Goal: Task Accomplishment & Management: Use online tool/utility

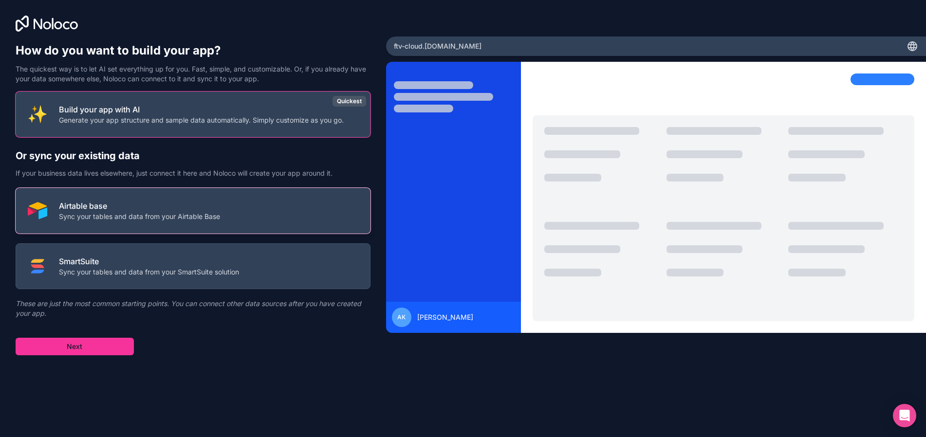
click at [283, 197] on button "Airtable base Sync your tables and data from your Airtable Base" at bounding box center [193, 211] width 355 height 46
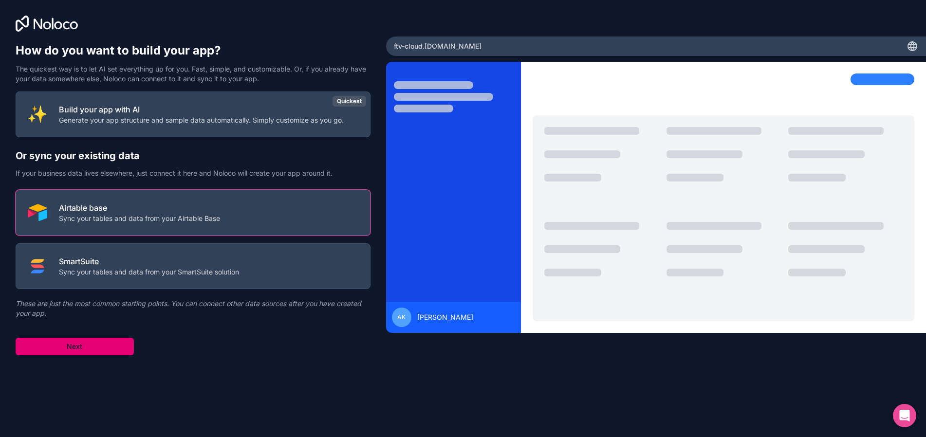
click at [62, 342] on button "Next" at bounding box center [75, 347] width 118 height 18
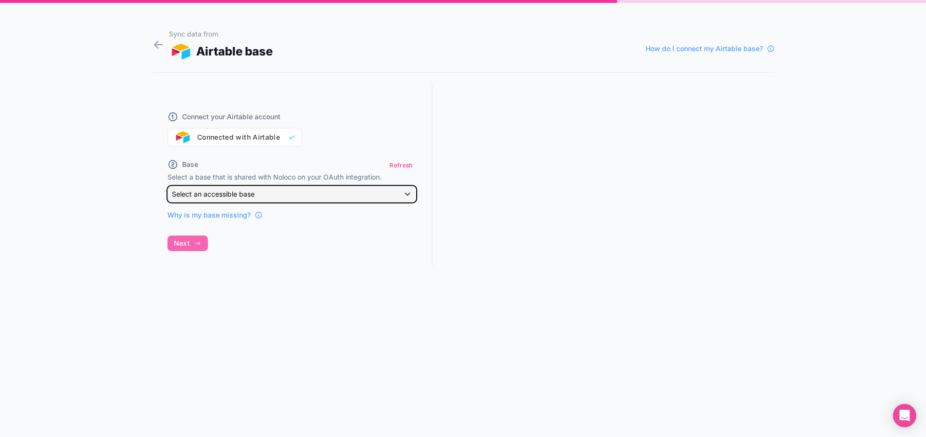
click at [253, 193] on span "Select an accessible base" at bounding box center [213, 194] width 83 height 8
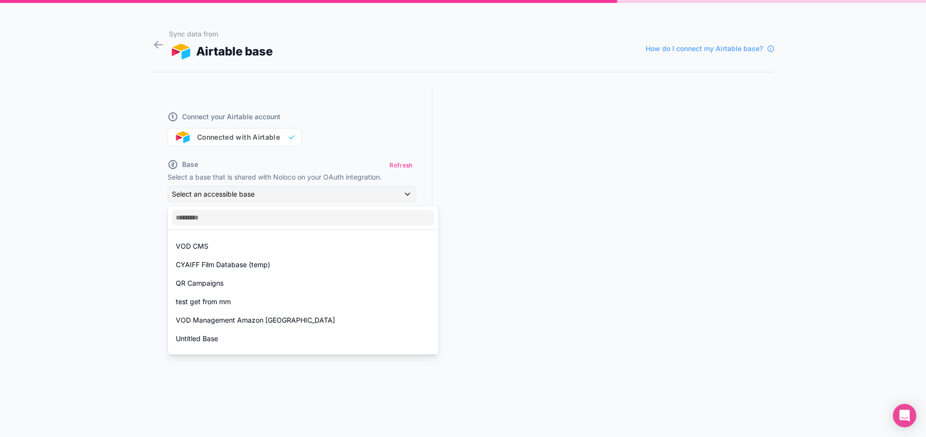
click at [253, 194] on div at bounding box center [463, 218] width 926 height 437
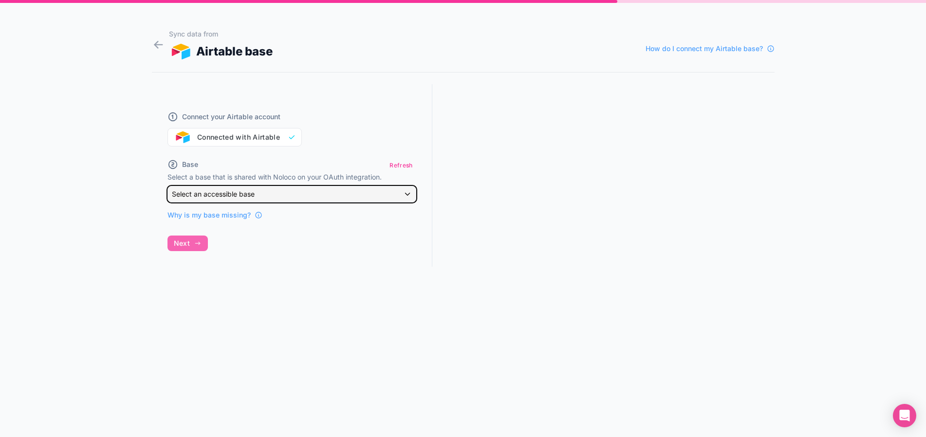
click at [230, 195] on span "Select an accessible base" at bounding box center [213, 194] width 83 height 8
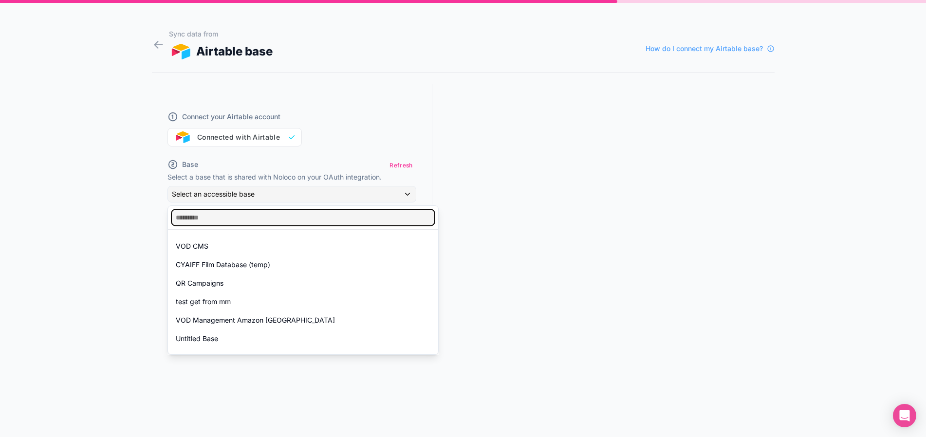
click at [203, 220] on input "text" at bounding box center [303, 218] width 262 height 16
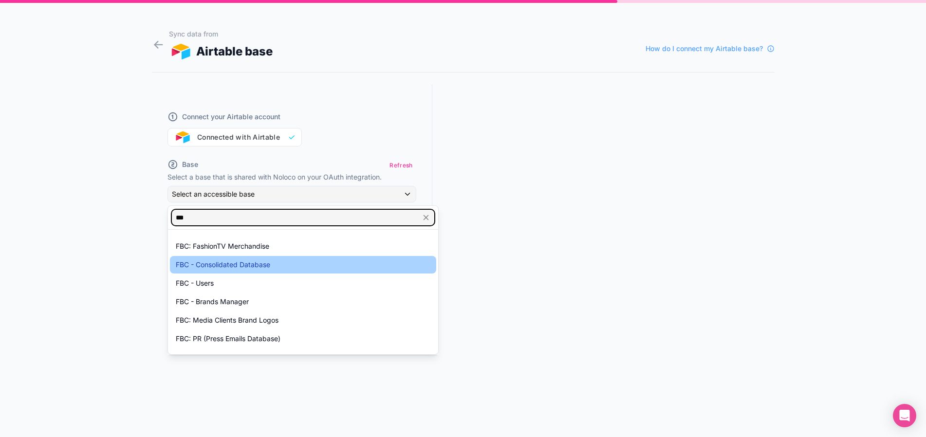
type input "***"
click at [222, 261] on span "FBC - Consolidated Database" at bounding box center [223, 265] width 94 height 12
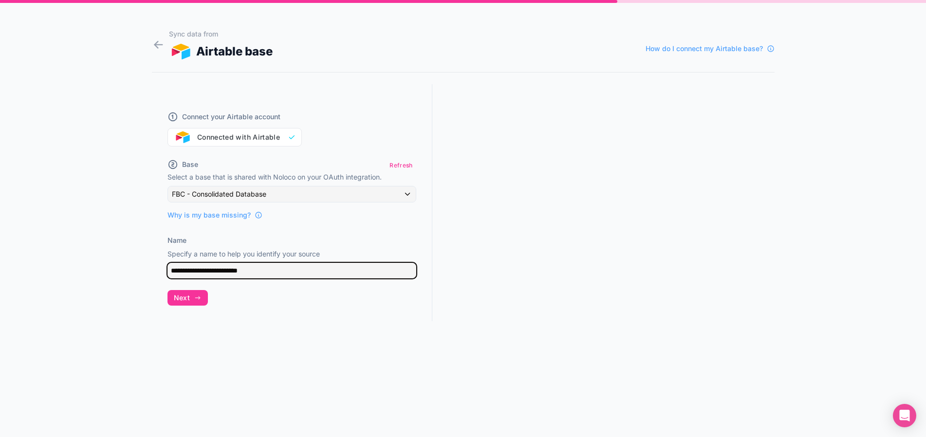
click at [226, 271] on input "**********" at bounding box center [291, 271] width 249 height 16
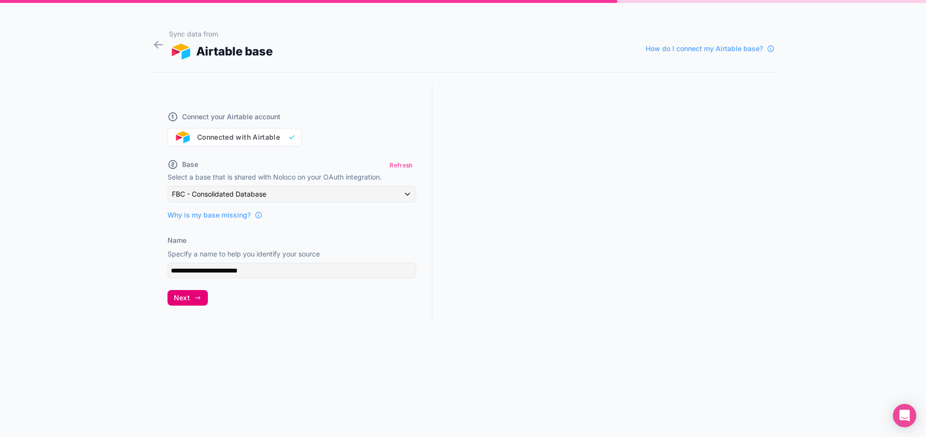
click at [184, 296] on span "Next" at bounding box center [182, 297] width 16 height 9
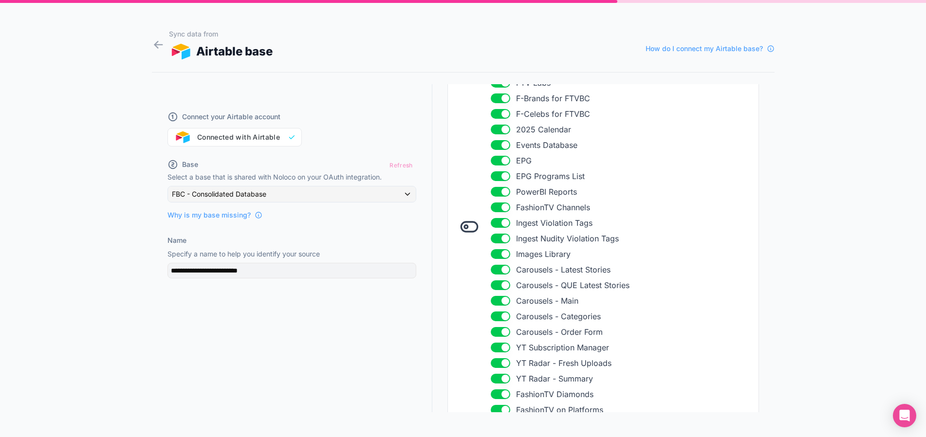
scroll to position [262, 0]
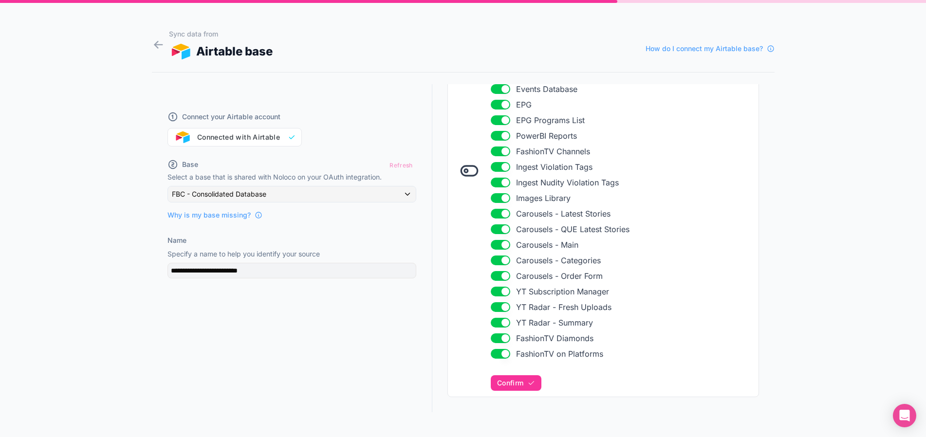
click at [459, 170] on icon at bounding box center [468, 170] width 19 height 19
click at [464, 172] on icon at bounding box center [465, 170] width 3 height 3
click at [460, 177] on icon at bounding box center [468, 170] width 19 height 19
click at [464, 172] on icon at bounding box center [465, 170] width 3 height 3
click at [493, 360] on div "Confirm which tables to import Toggle off any table you won't need in your Nolo…" at bounding box center [622, 171] width 262 height 440
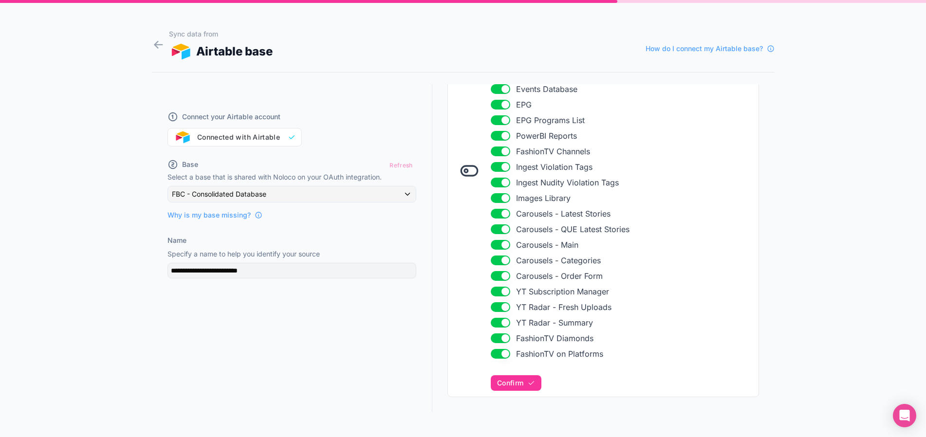
click at [493, 356] on button "Use setting" at bounding box center [500, 354] width 19 height 10
click at [500, 337] on button "Use setting" at bounding box center [500, 338] width 19 height 10
click at [464, 170] on icon at bounding box center [468, 170] width 19 height 19
click at [461, 172] on icon at bounding box center [468, 170] width 19 height 19
click at [499, 326] on button "Use setting" at bounding box center [500, 323] width 19 height 10
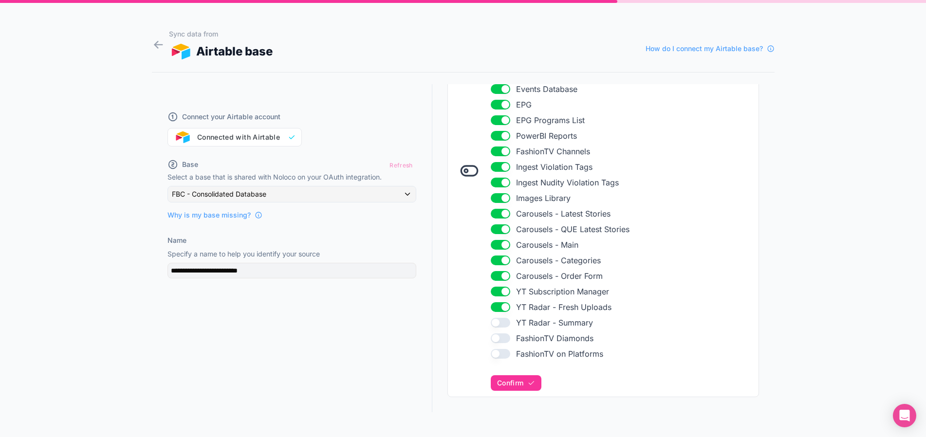
click at [497, 301] on li "Use setting YT Radar - Fresh Uploads" at bounding box center [622, 307] width 262 height 12
click at [497, 307] on button "Use setting" at bounding box center [500, 307] width 19 height 10
click at [500, 288] on button "Use setting" at bounding box center [500, 292] width 19 height 10
click at [498, 279] on button "Use setting" at bounding box center [500, 276] width 19 height 10
click at [497, 260] on button "Use setting" at bounding box center [500, 261] width 19 height 10
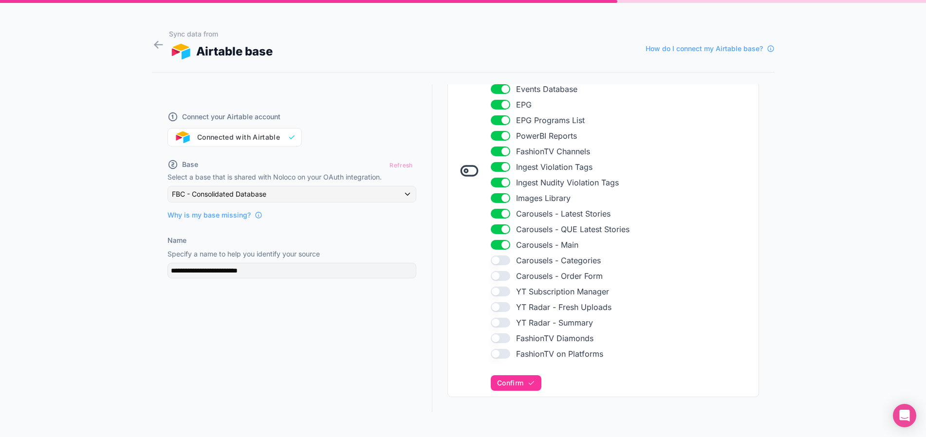
click at [498, 244] on button "Use setting" at bounding box center [500, 245] width 19 height 10
click at [495, 226] on button "Use setting" at bounding box center [500, 229] width 19 height 10
click at [493, 214] on button "Use setting" at bounding box center [500, 214] width 19 height 10
click at [491, 197] on button "Use setting" at bounding box center [500, 198] width 19 height 10
click at [492, 180] on button "Use setting" at bounding box center [500, 183] width 19 height 10
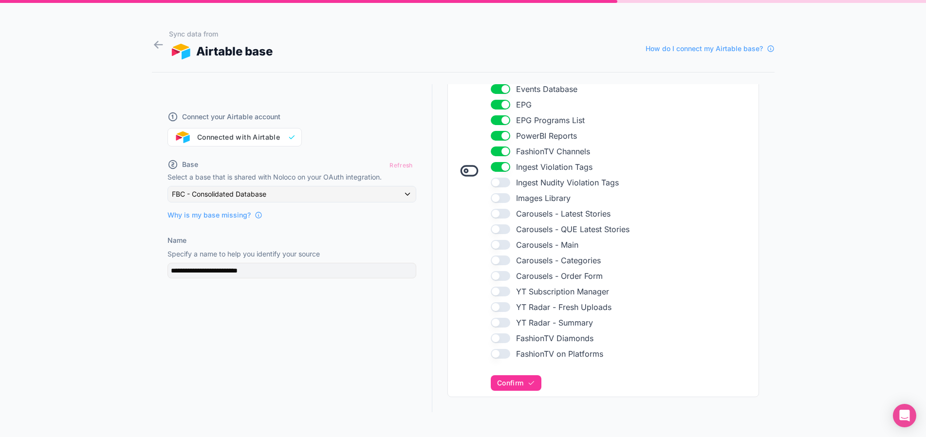
click at [492, 168] on button "Use setting" at bounding box center [500, 167] width 19 height 10
click at [491, 150] on button "Use setting" at bounding box center [500, 152] width 19 height 10
click at [492, 137] on button "Use setting" at bounding box center [500, 136] width 19 height 10
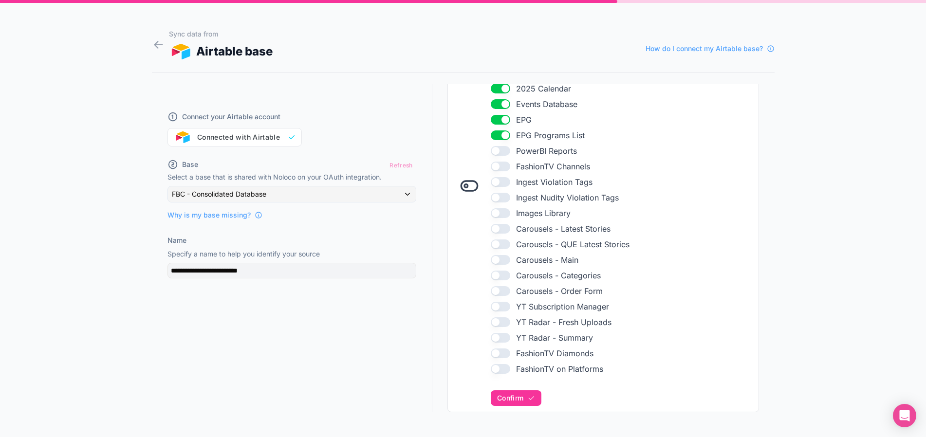
scroll to position [87, 0]
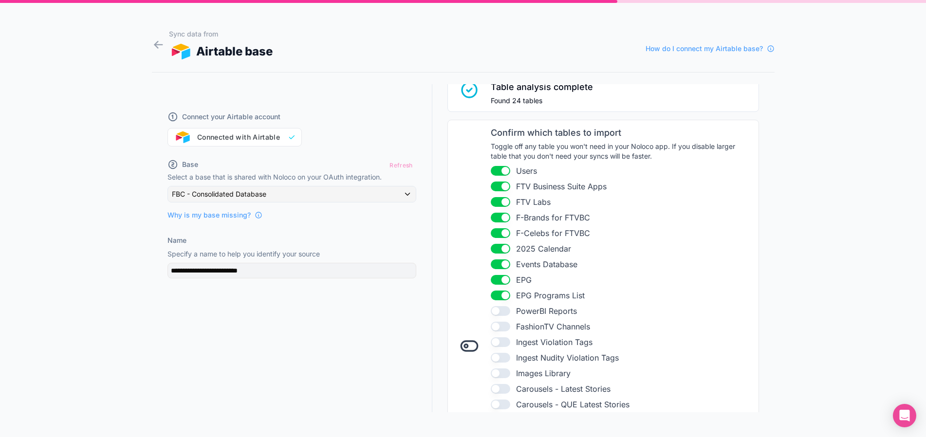
click at [493, 296] on button "Use setting" at bounding box center [500, 296] width 19 height 10
click at [494, 277] on button "Use setting" at bounding box center [500, 280] width 19 height 10
click at [491, 262] on button "Use setting" at bounding box center [500, 264] width 19 height 10
click at [491, 253] on li "Use setting 2025 Calendar" at bounding box center [622, 249] width 262 height 12
click at [491, 244] on button "Use setting" at bounding box center [500, 249] width 19 height 10
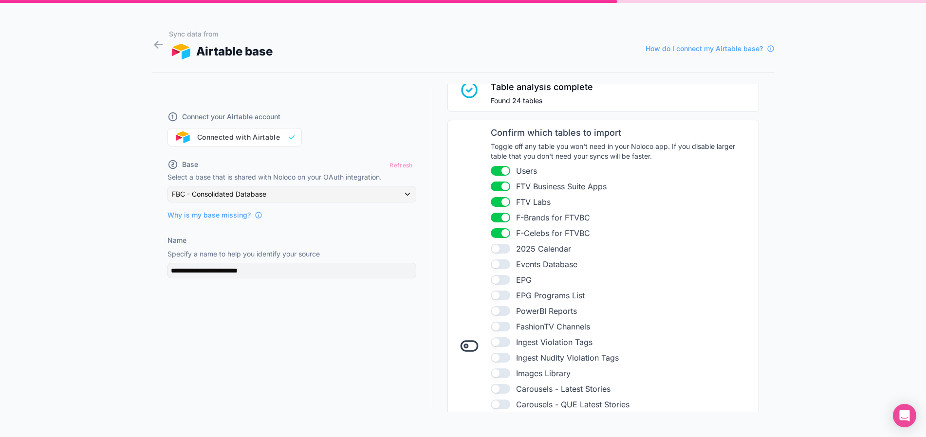
click at [492, 229] on button "Use setting" at bounding box center [500, 233] width 19 height 10
click at [491, 213] on button "Use setting" at bounding box center [500, 218] width 19 height 10
click at [491, 199] on button "Use setting" at bounding box center [500, 202] width 19 height 10
click at [491, 163] on div "Confirm which tables to import Toggle off any table you won't need in your Nolo…" at bounding box center [622, 346] width 262 height 440
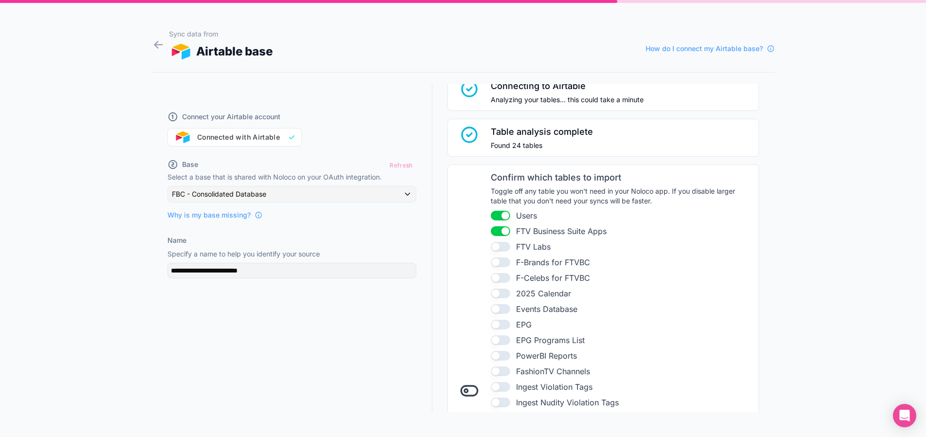
scroll to position [0, 0]
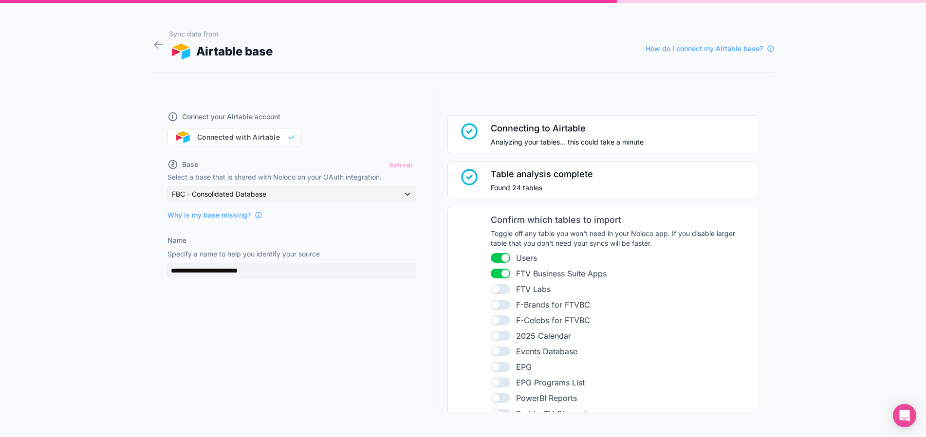
click at [495, 259] on button "Use setting" at bounding box center [500, 258] width 19 height 10
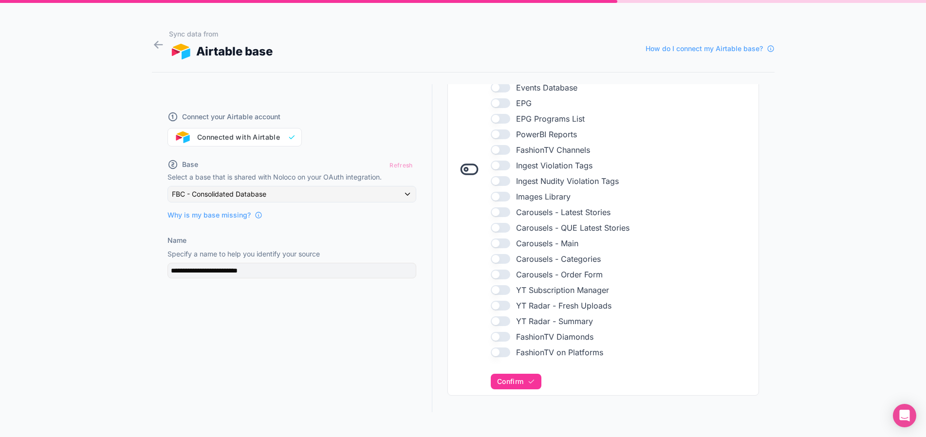
scroll to position [278, 0]
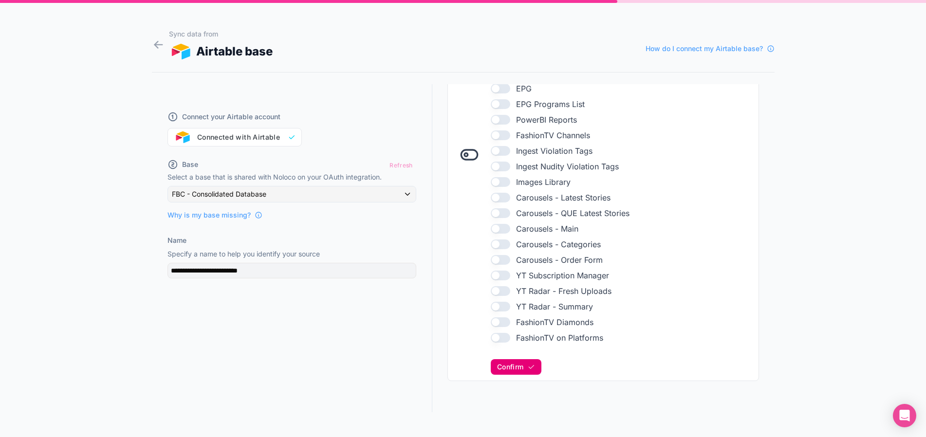
click at [514, 365] on span "Confirm" at bounding box center [510, 367] width 26 height 9
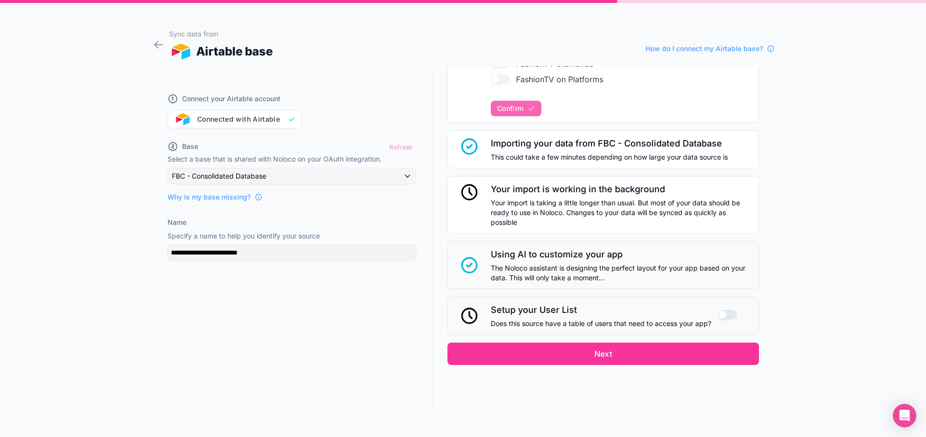
scroll to position [521, 0]
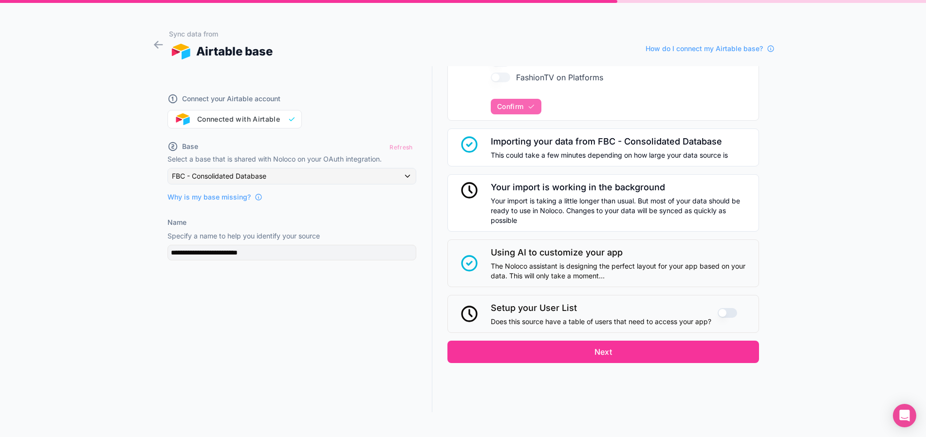
click at [720, 315] on button "Use setting" at bounding box center [726, 313] width 19 height 10
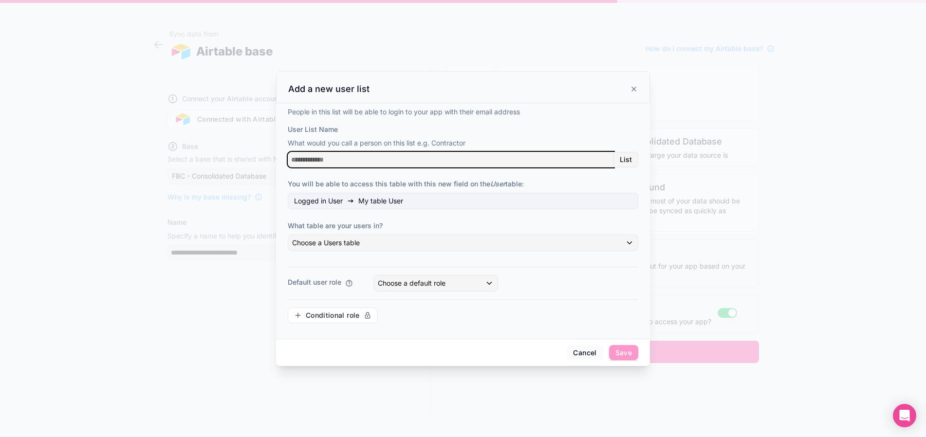
click at [385, 156] on input "User List Name" at bounding box center [451, 160] width 326 height 16
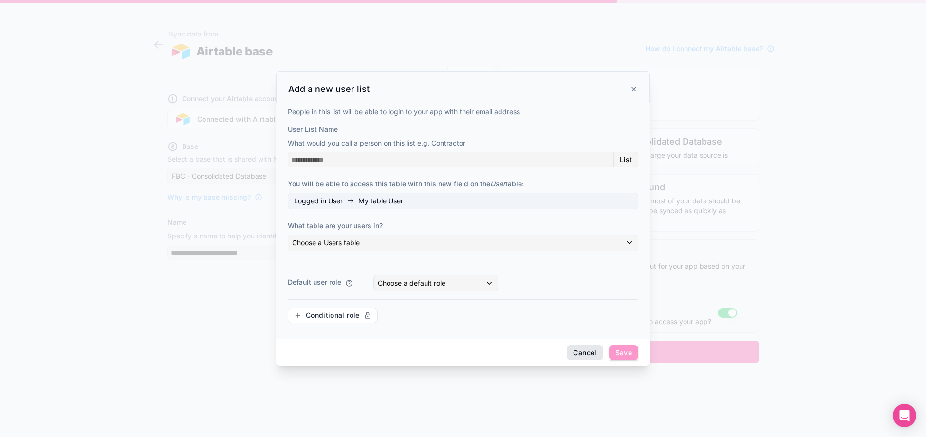
click at [579, 354] on button "Cancel" at bounding box center [585, 353] width 36 height 16
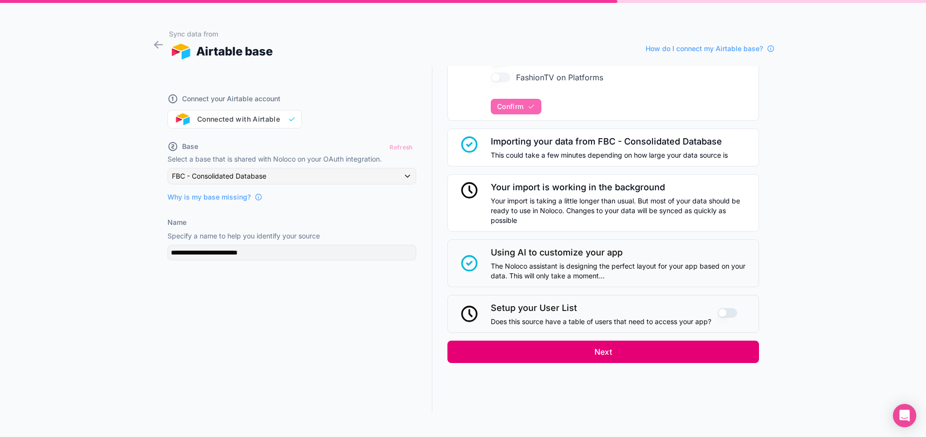
click at [618, 351] on button "Next" at bounding box center [602, 352] width 311 height 22
